Goal: Information Seeking & Learning: Learn about a topic

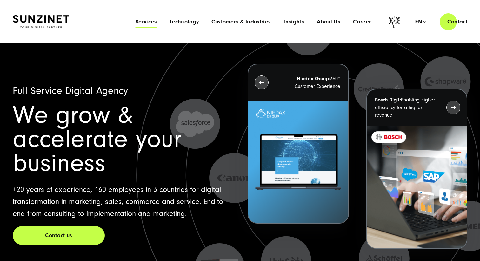
click at [148, 23] on span "Services" at bounding box center [145, 22] width 21 height 6
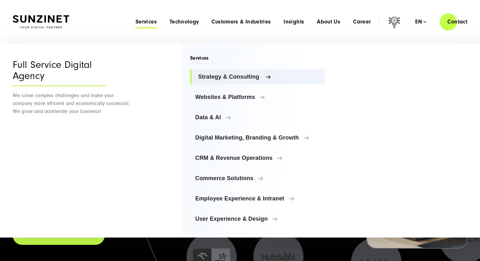
click at [208, 74] on span "Strategy & Consulting" at bounding box center [259, 77] width 122 height 6
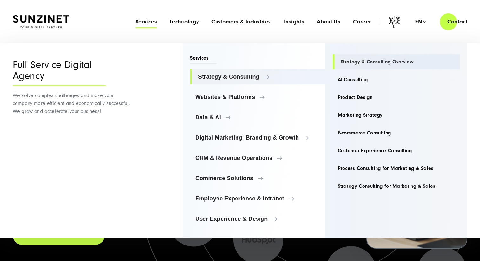
click at [374, 64] on link "Strategy & Consulting Overview" at bounding box center [396, 61] width 127 height 15
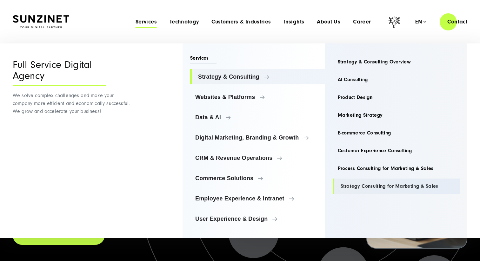
click at [365, 187] on link "Strategy Consulting for Marketing & Sales" at bounding box center [396, 186] width 127 height 15
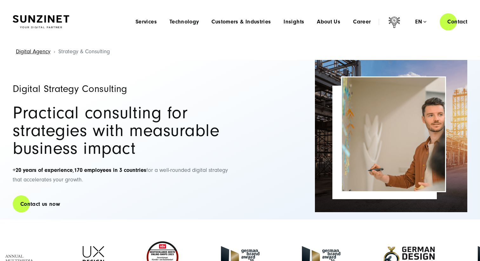
click at [285, 45] on div "Digital Agency Strategy & Consulting" at bounding box center [240, 52] width 454 height 16
